Goal: Contribute content: Contribute content

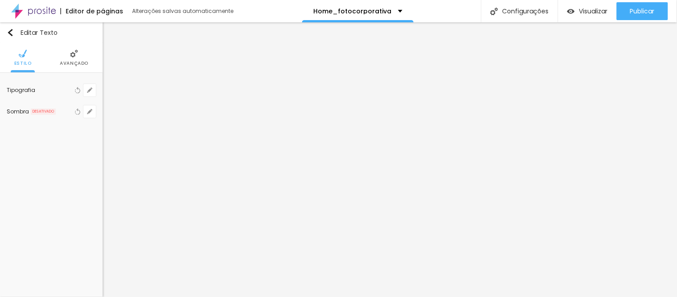
scroll to position [312, 0]
click at [88, 91] on icon "button" at bounding box center [89, 90] width 5 height 5
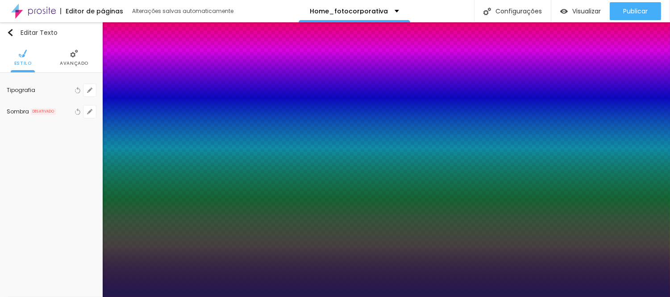
type input "1"
click at [237, 297] on div at bounding box center [335, 297] width 670 height 0
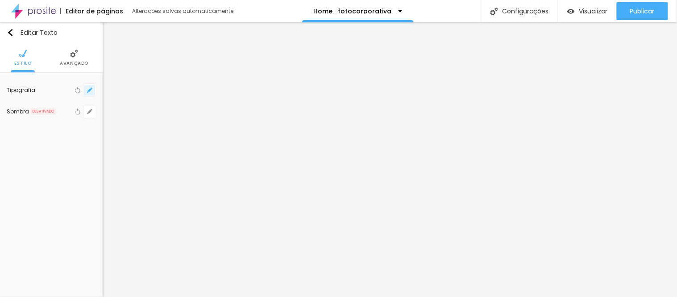
click at [88, 88] on icon "button" at bounding box center [89, 90] width 5 height 5
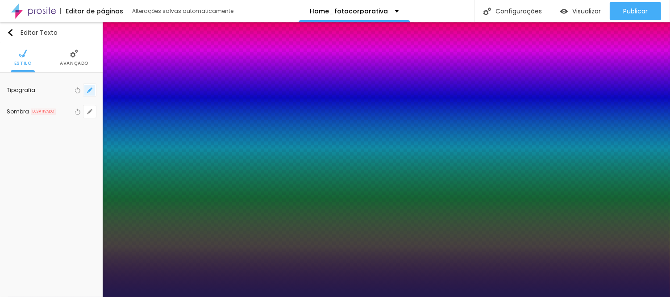
type input "1"
click at [248, 297] on div at bounding box center [335, 297] width 670 height 0
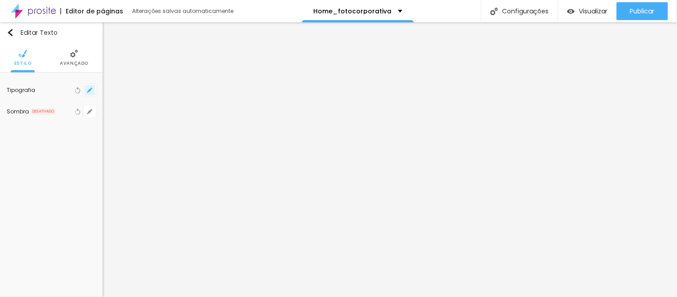
click at [91, 89] on icon "button" at bounding box center [90, 90] width 4 height 4
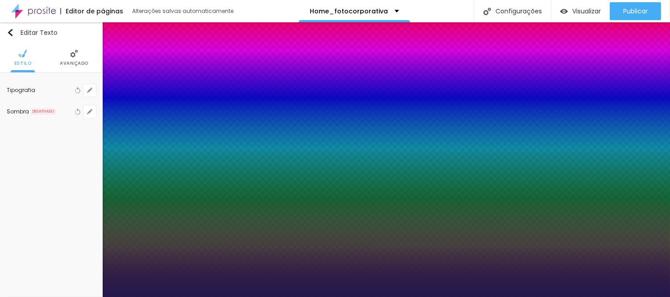
type input "1"
select select "Montserrat"
type input "1"
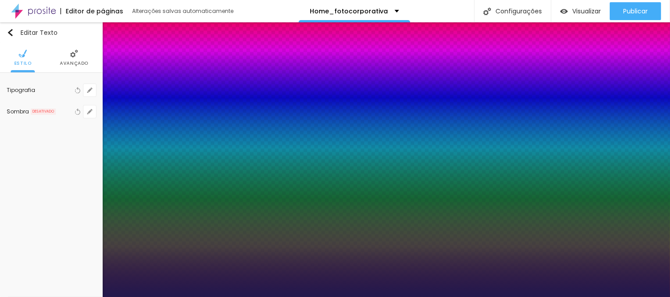
type input "18"
type input "1"
type input "17"
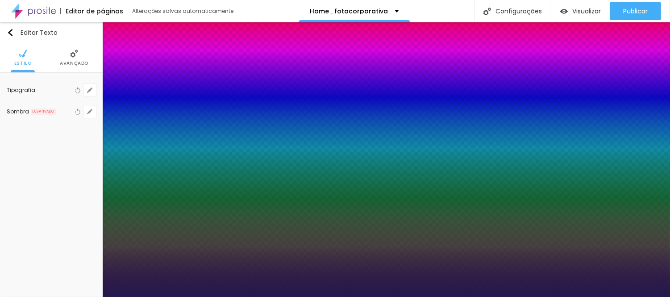
type input "1"
type input "16"
type input "1"
type input "17"
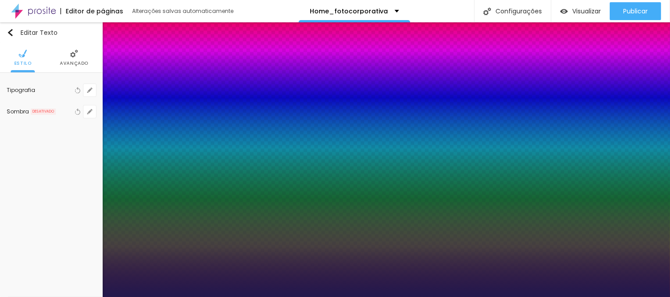
type input "17"
type input "1"
type input "18"
type input "1"
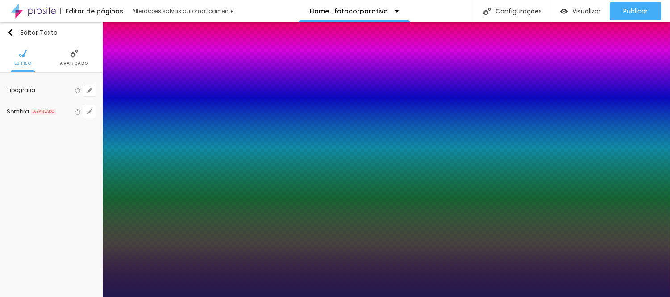
type input "17"
type input "1"
type input "17"
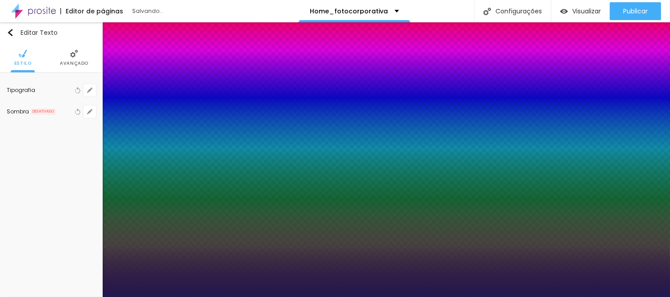
type input "1"
click at [334, 297] on div at bounding box center [335, 297] width 670 height 0
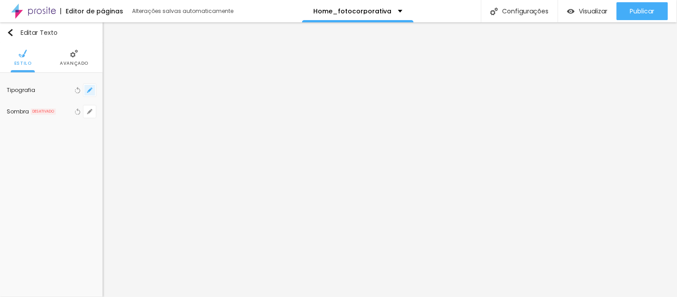
click at [91, 89] on icon "button" at bounding box center [90, 90] width 4 height 4
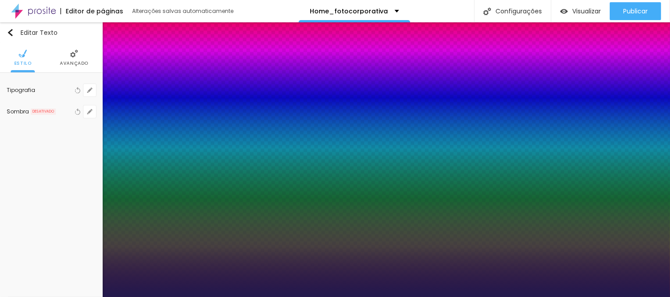
type input "1"
select select "Montserrat"
type input "1"
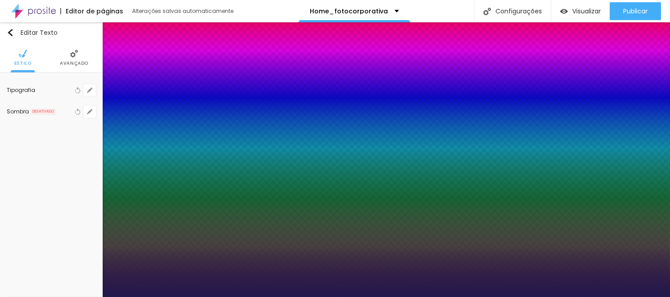
type input "0.1"
type input "1"
type input "0.2"
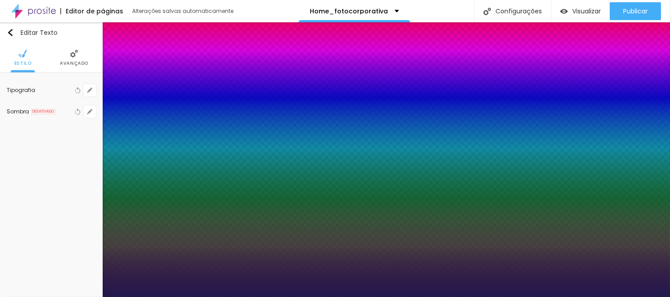
type input "1"
type input "0.3"
type input "1"
type input "0.4"
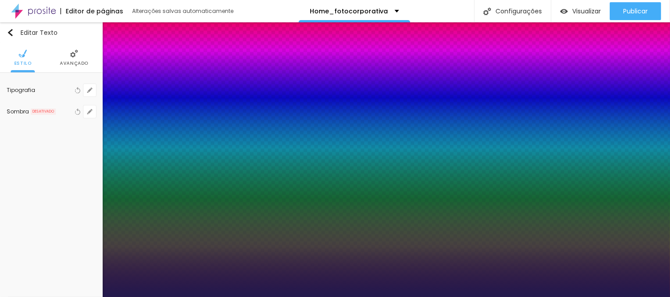
type input "0.4"
type input "1"
type input "0.6"
type input "1"
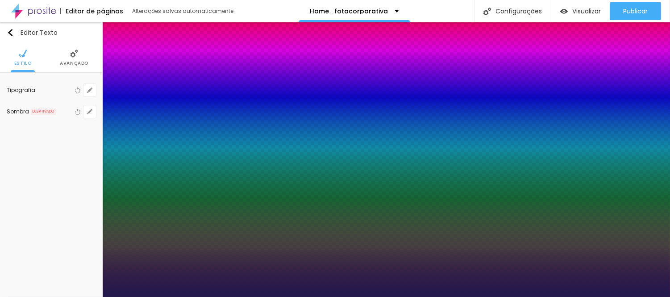
type input "0.7"
type input "1"
type input "0.8"
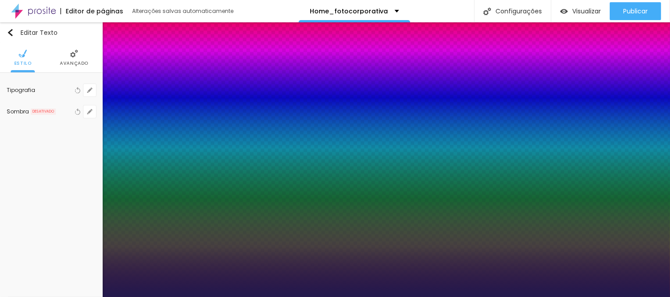
type input "1"
type input "1.3"
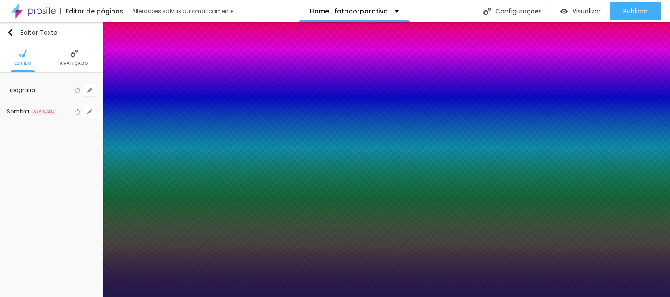
type input "1.3"
type input "1"
type input "1.4"
type input "1"
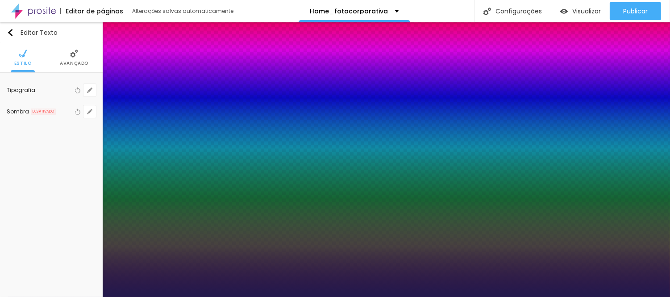
type input "1.3"
type input "1"
type input "1.1"
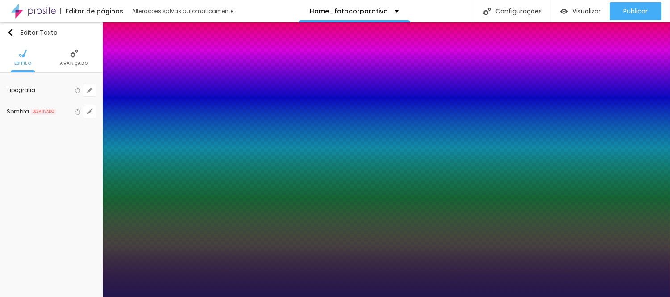
type input "1"
type input "0.9"
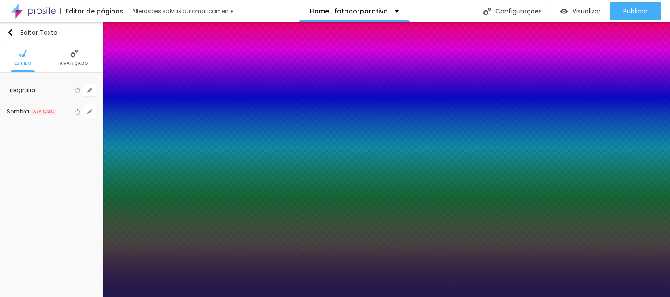
type input "0.9"
type input "1"
type input "0.8"
type input "1"
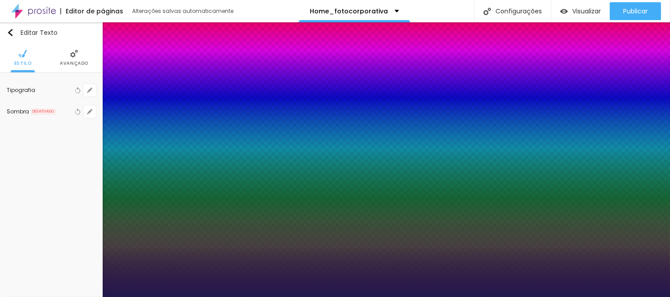
type input "0.7"
type input "1"
type input "0.6"
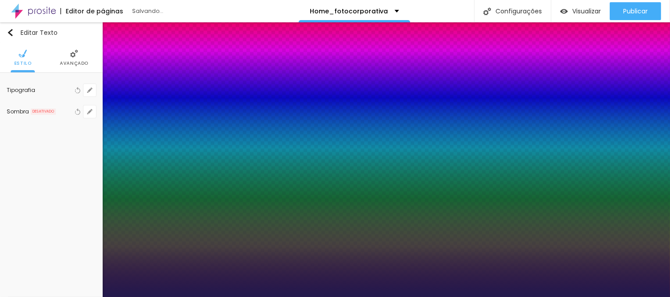
type input "1"
drag, startPoint x: 114, startPoint y: 173, endPoint x: 120, endPoint y: 171, distance: 5.8
type input "0.6"
drag, startPoint x: 665, startPoint y: 170, endPoint x: 666, endPoint y: 136, distance: 34.0
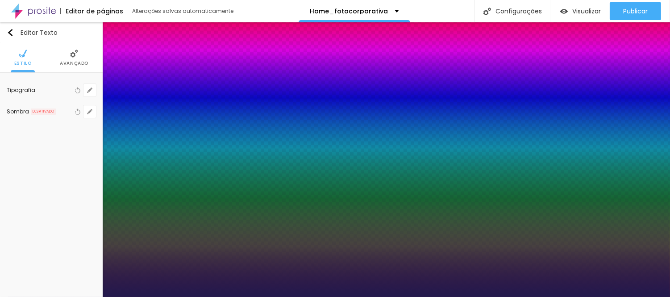
click at [666, 297] on div at bounding box center [335, 297] width 670 height 0
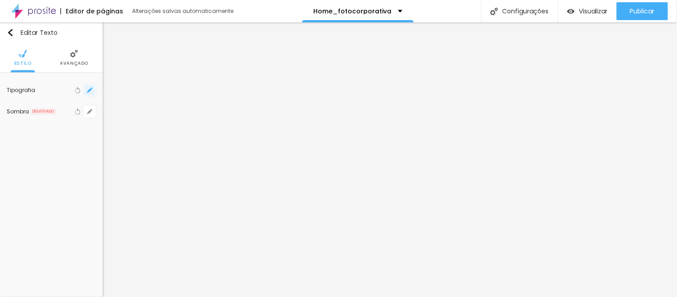
click at [91, 91] on icon "button" at bounding box center [89, 90] width 5 height 5
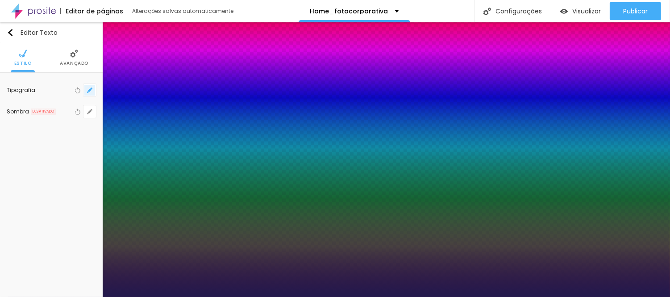
type input "1"
drag, startPoint x: 665, startPoint y: 67, endPoint x: 674, endPoint y: 113, distance: 46.9
click at [670, 113] on html "Editor de páginas Alterações salvas automaticamente Home_fotocorporativa Config…" at bounding box center [335, 148] width 670 height 297
click at [670, 297] on div at bounding box center [335, 297] width 670 height 0
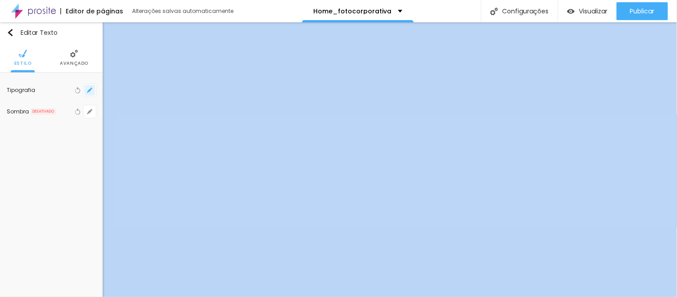
click at [91, 88] on icon "button" at bounding box center [90, 90] width 4 height 4
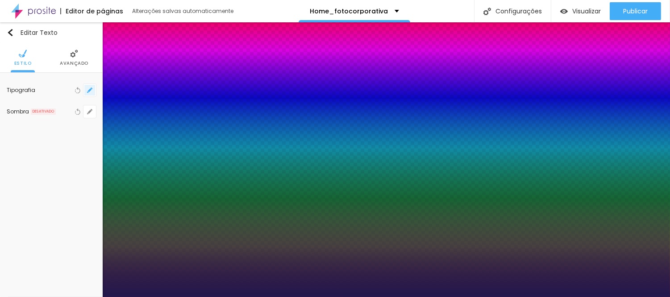
type input "1"
type input "8"
type input "1"
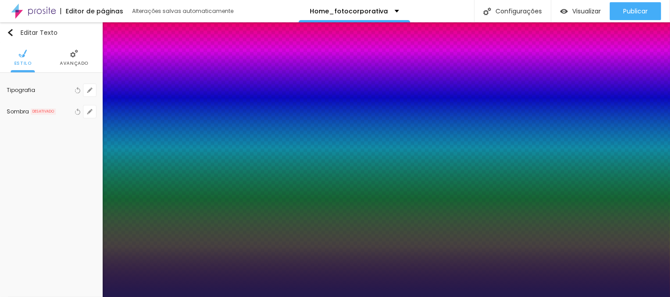
type input "1"
type input "17"
type input "1"
type input "17"
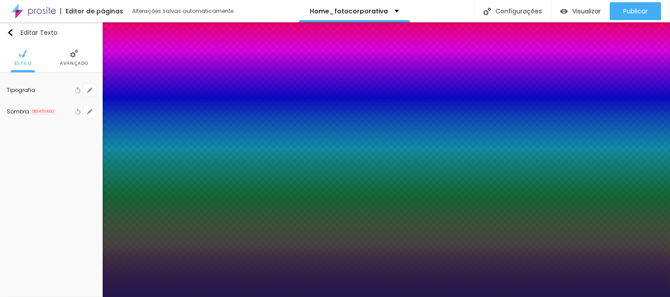
type textarea "6"
type input "0.2"
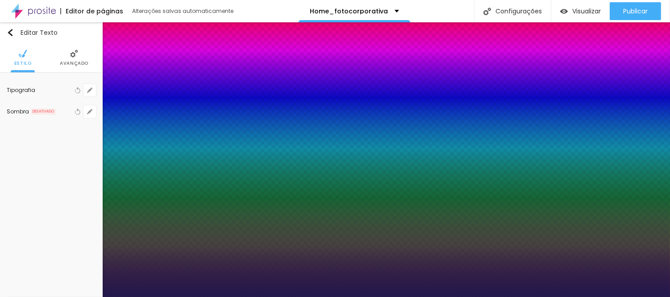
type input "1"
type input "0.2"
type input "1"
type input "1.5"
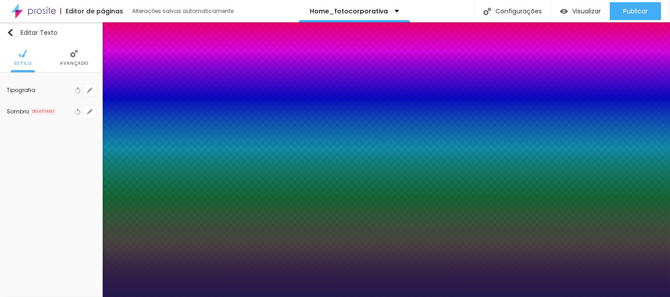
type input "1.5"
click at [282, 297] on div at bounding box center [335, 297] width 670 height 0
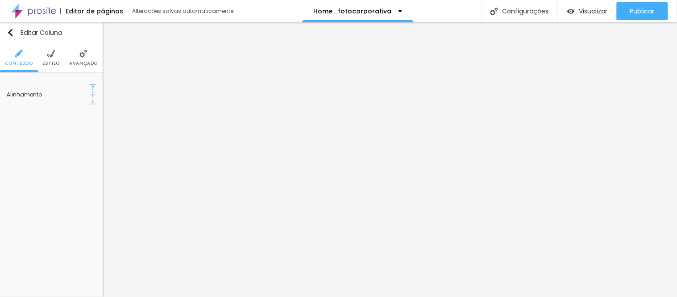
click at [52, 57] on img at bounding box center [51, 54] width 8 height 8
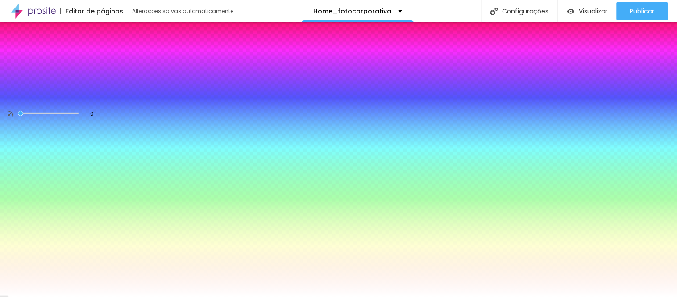
click at [80, 54] on img at bounding box center [83, 54] width 8 height 8
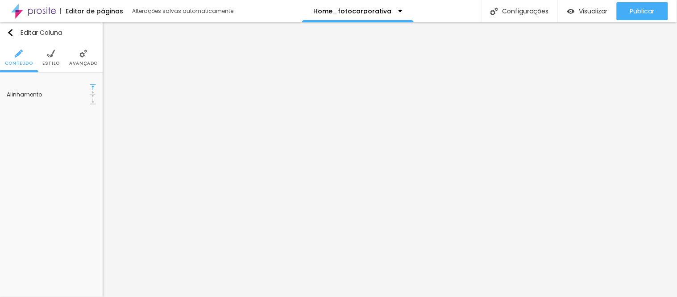
click at [53, 56] on img at bounding box center [51, 54] width 8 height 8
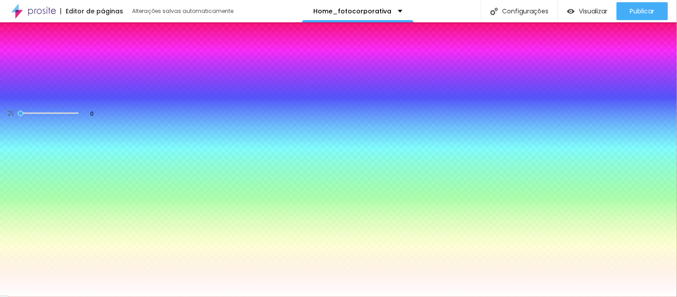
click at [37, 85] on div "Cor de fundo" at bounding box center [51, 81] width 89 height 5
click at [60, 96] on div at bounding box center [51, 96] width 89 height 0
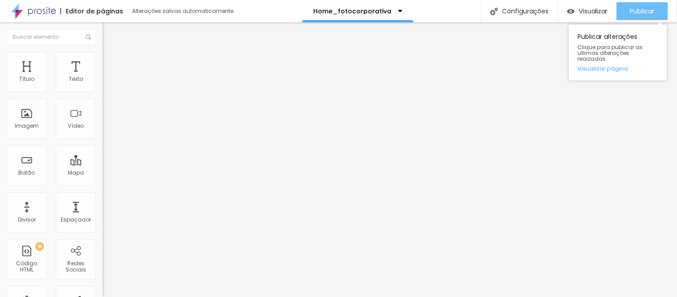
click at [635, 12] on span "Publicar" at bounding box center [643, 11] width 25 height 7
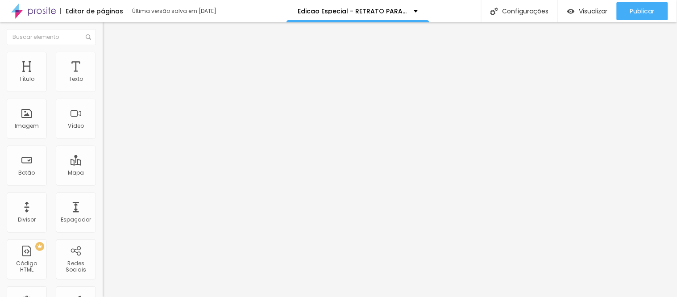
scroll to position [312, 0]
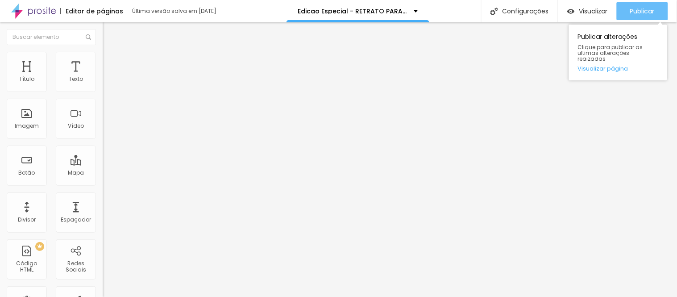
click at [643, 11] on span "Publicar" at bounding box center [643, 11] width 25 height 7
